Goal: Find specific page/section: Find specific page/section

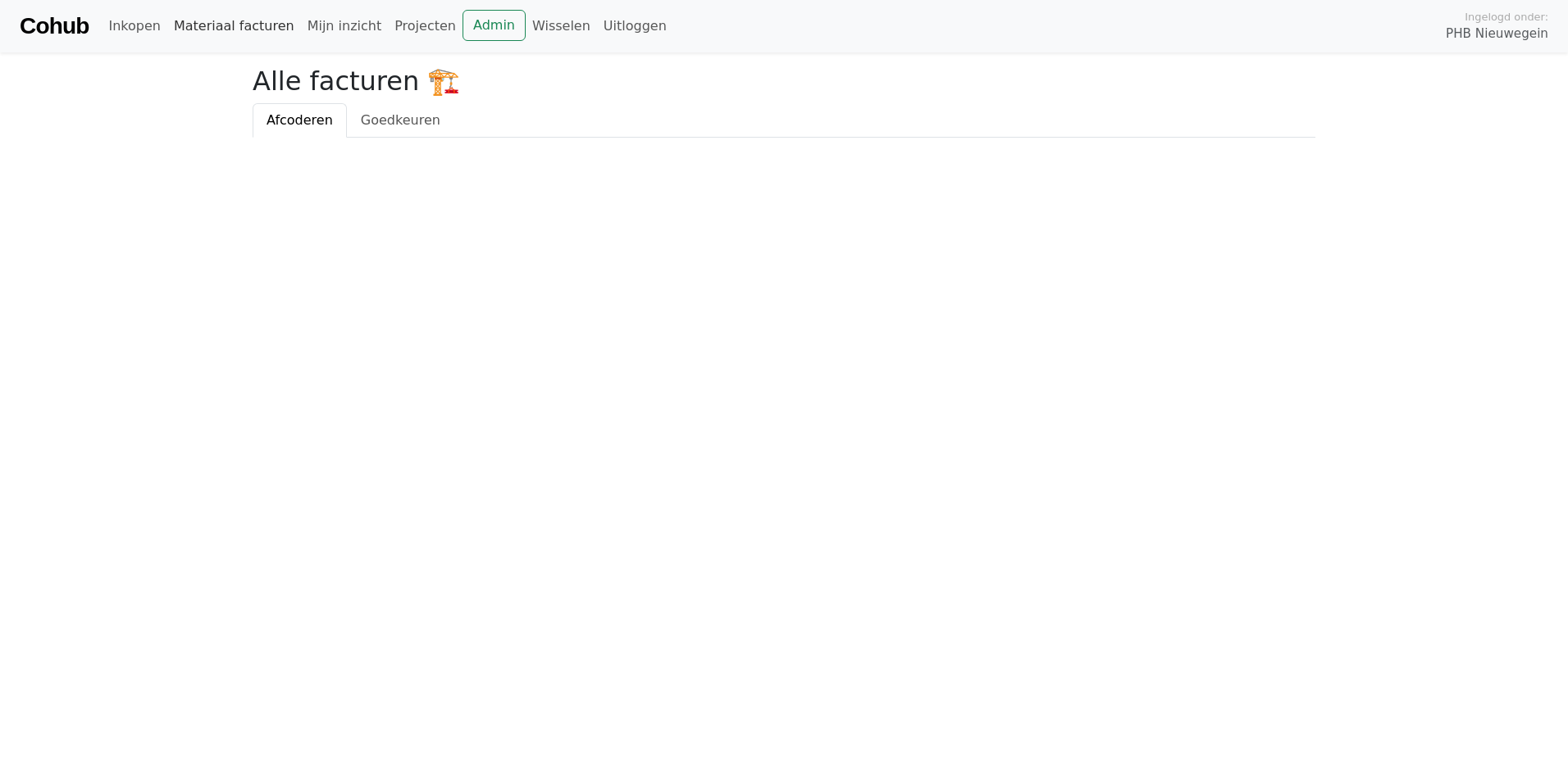
click at [231, 26] on link "Materiaal facturen" at bounding box center [233, 25] width 134 height 33
click at [361, 123] on span "Goedkeuren" at bounding box center [400, 120] width 80 height 16
click at [311, 118] on span "Afcoderen" at bounding box center [299, 120] width 67 height 16
